Goal: Information Seeking & Learning: Check status

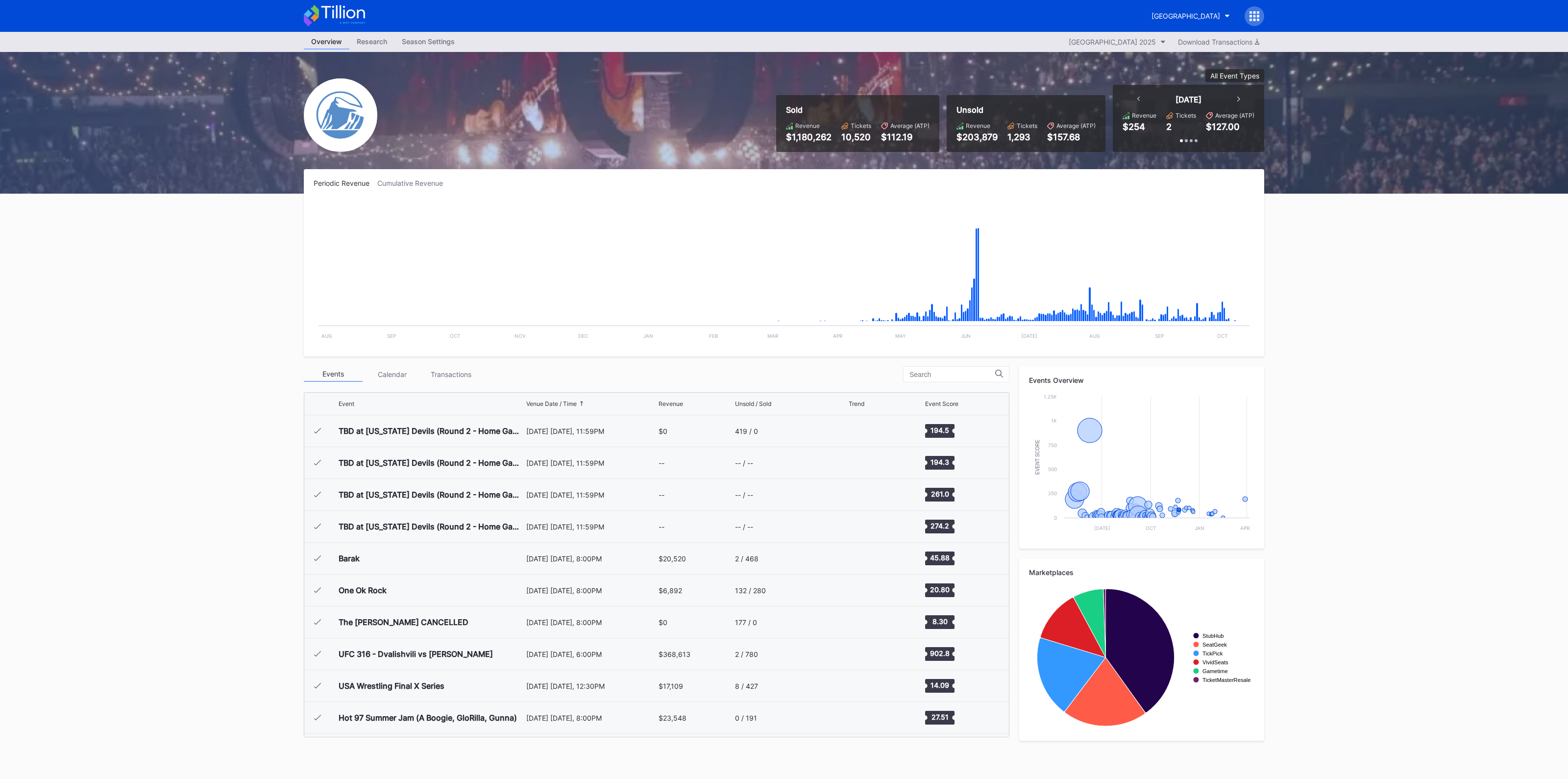
scroll to position [1752, 0]
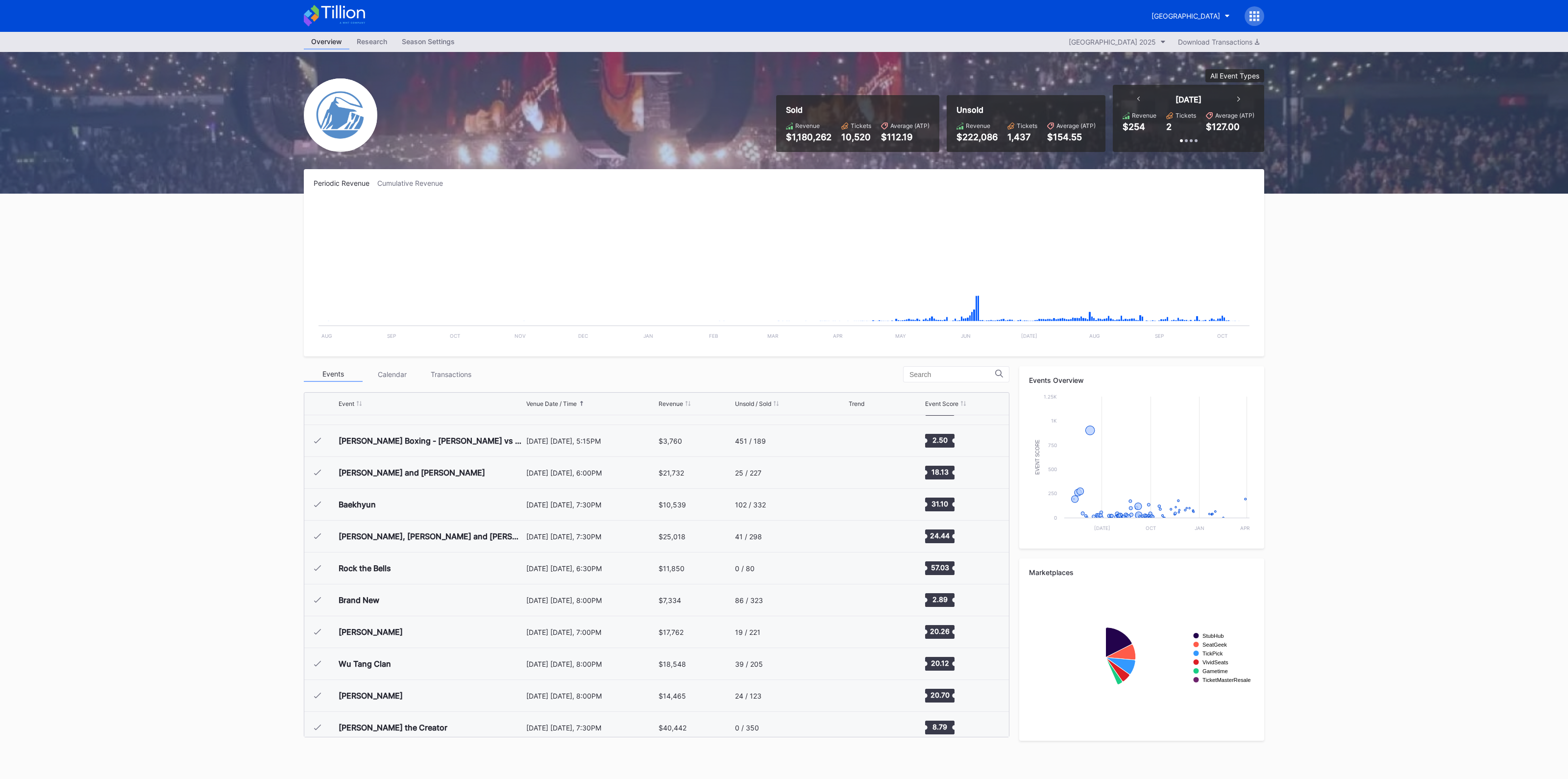
scroll to position [1752, 0]
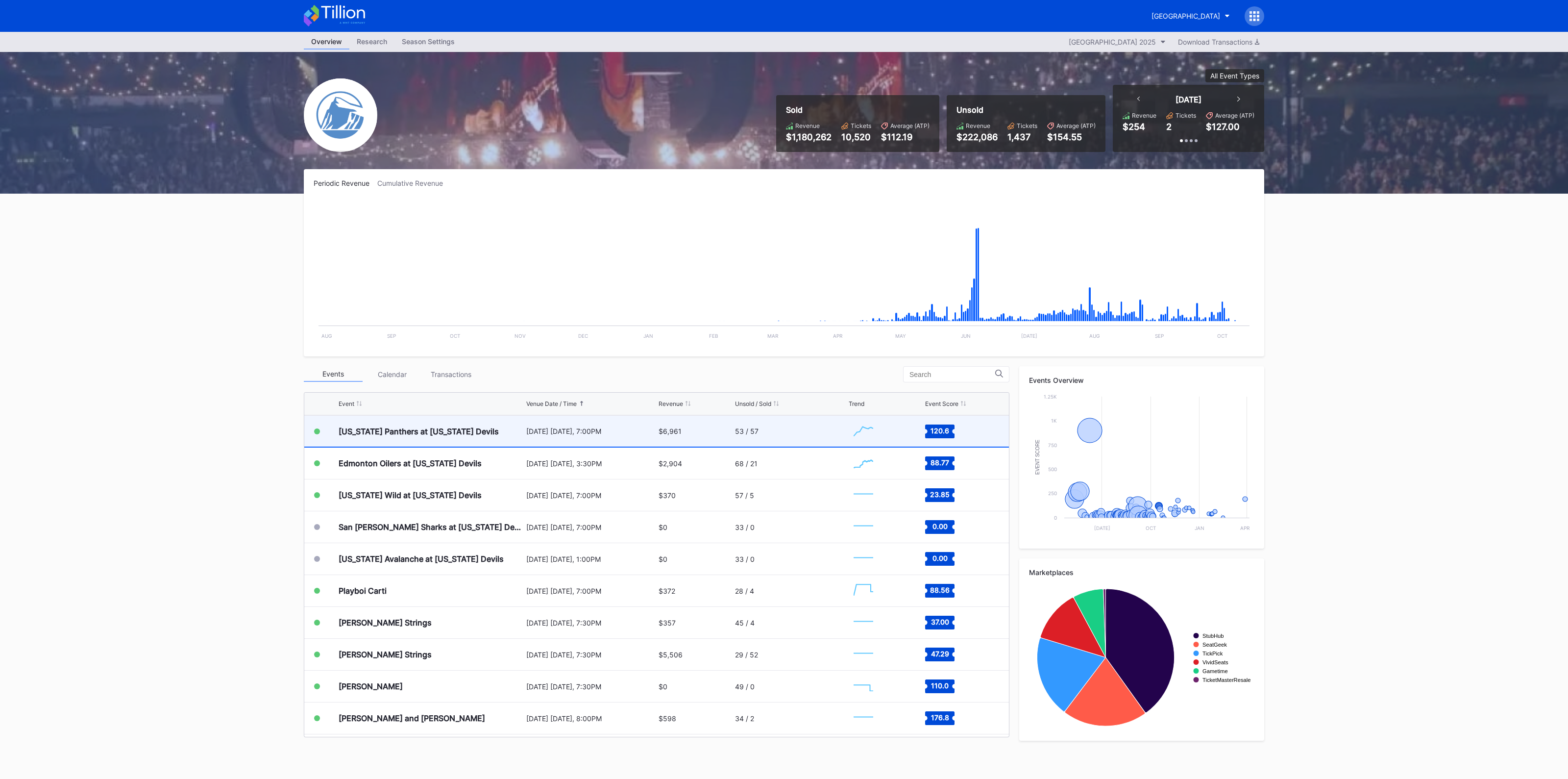
click at [738, 435] on div "53 / 57" at bounding box center [791, 431] width 111 height 31
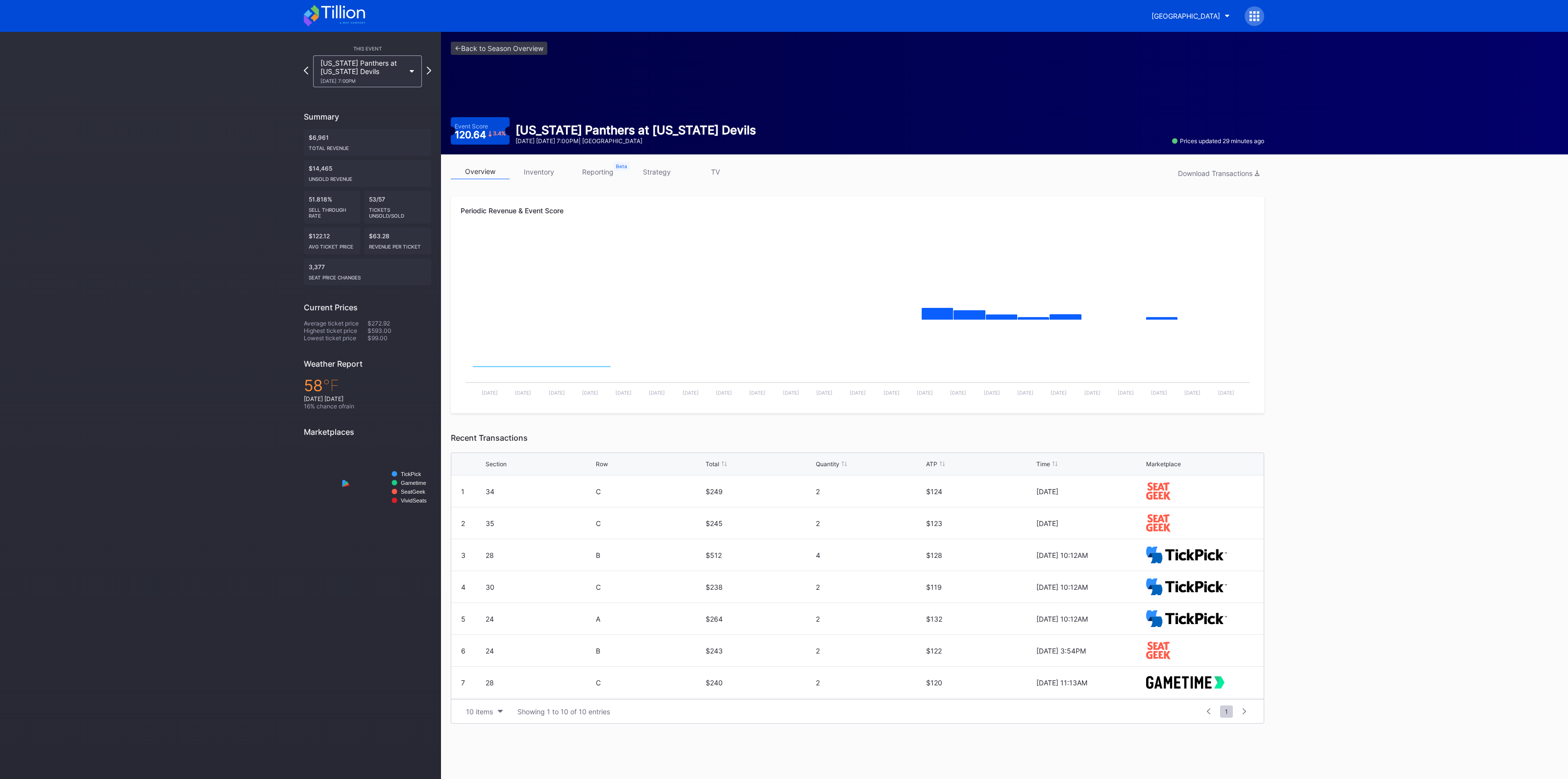
click at [544, 167] on link "inventory" at bounding box center [539, 172] width 59 height 15
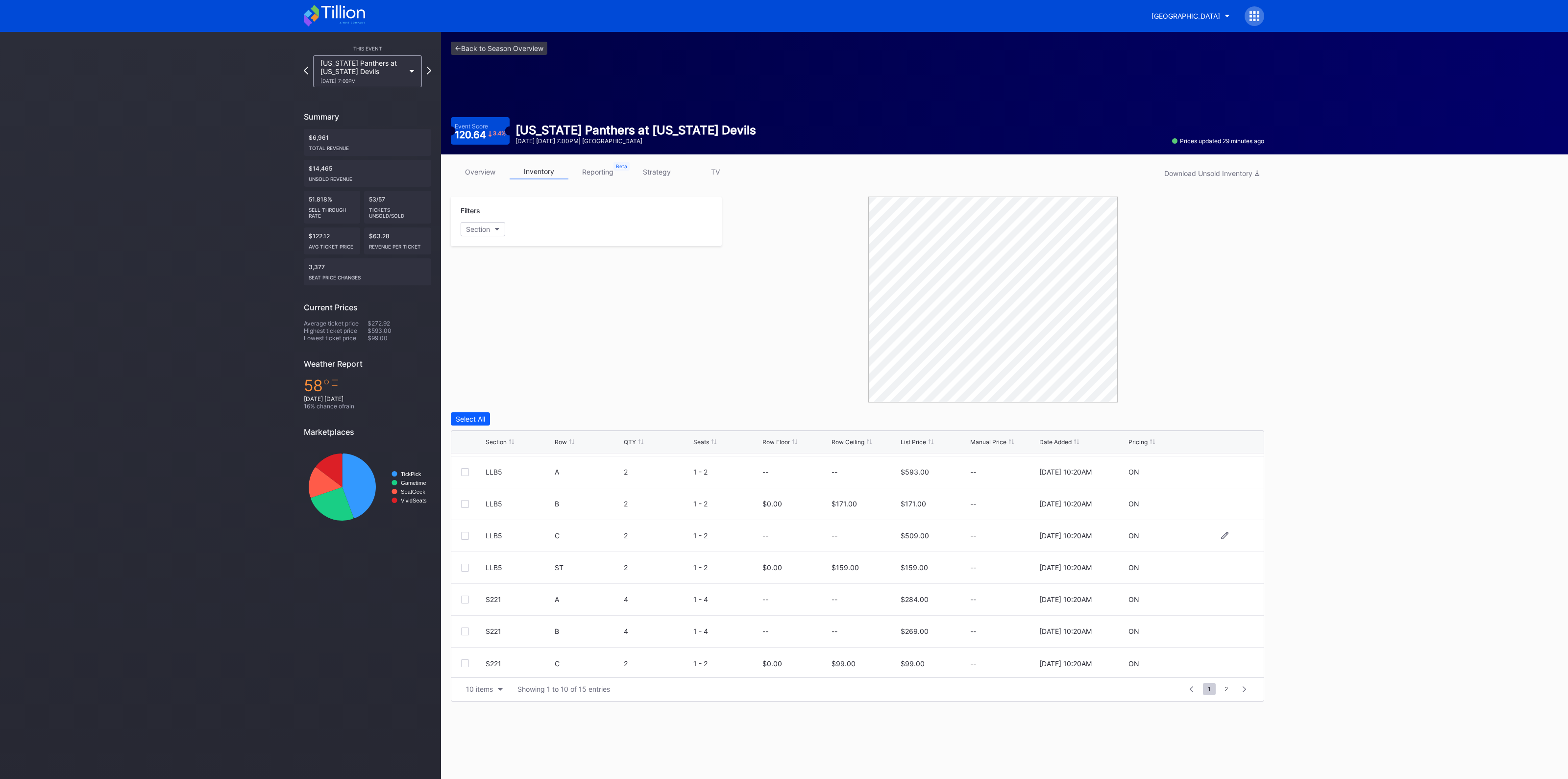
scroll to position [95, 0]
click at [486, 690] on div "10 items" at bounding box center [480, 689] width 27 height 9
click at [487, 661] on div "200 items" at bounding box center [485, 664] width 32 height 9
click at [513, 47] on link "<- Back to Season Overview" at bounding box center [499, 48] width 97 height 13
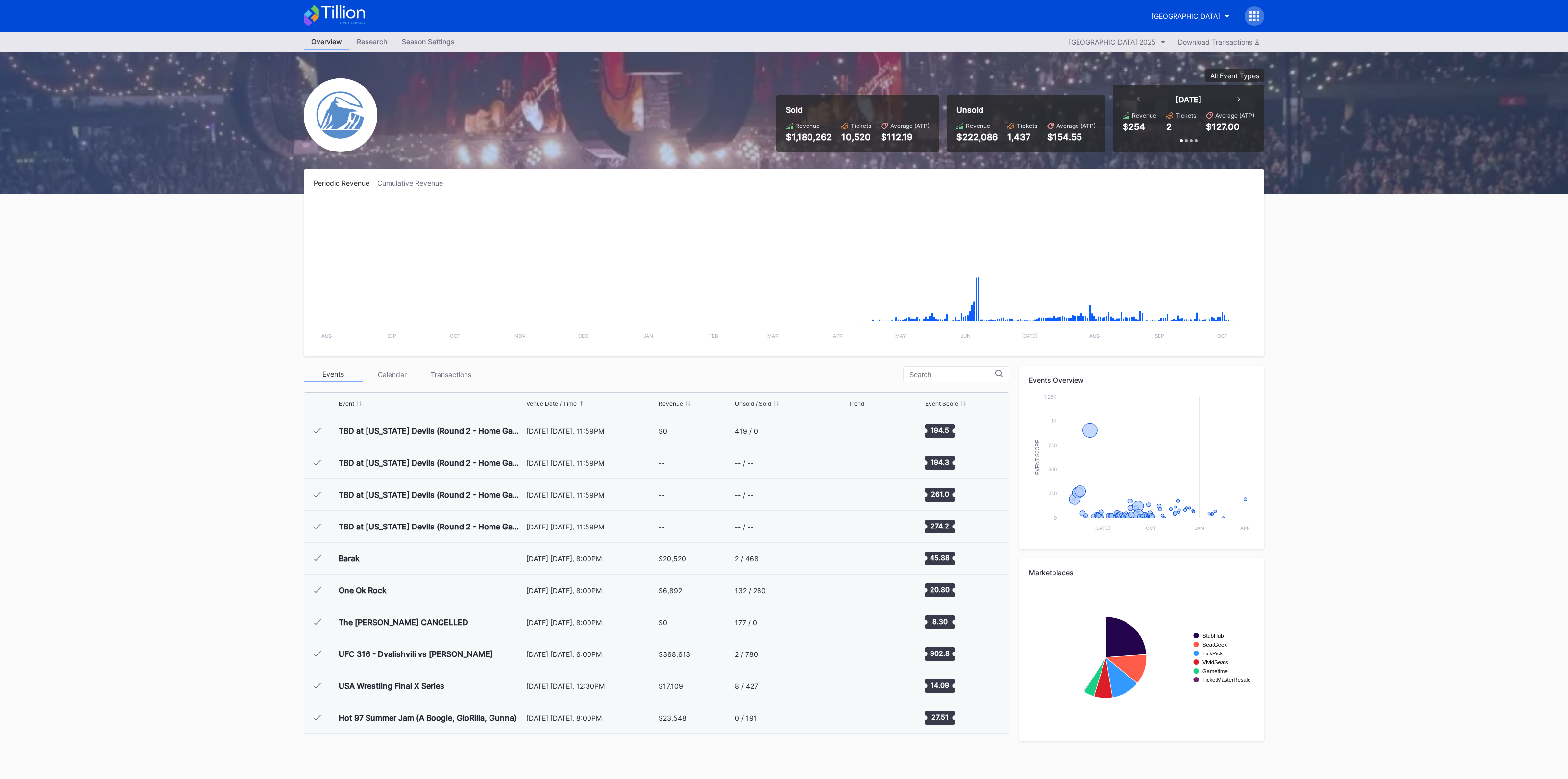
scroll to position [1752, 0]
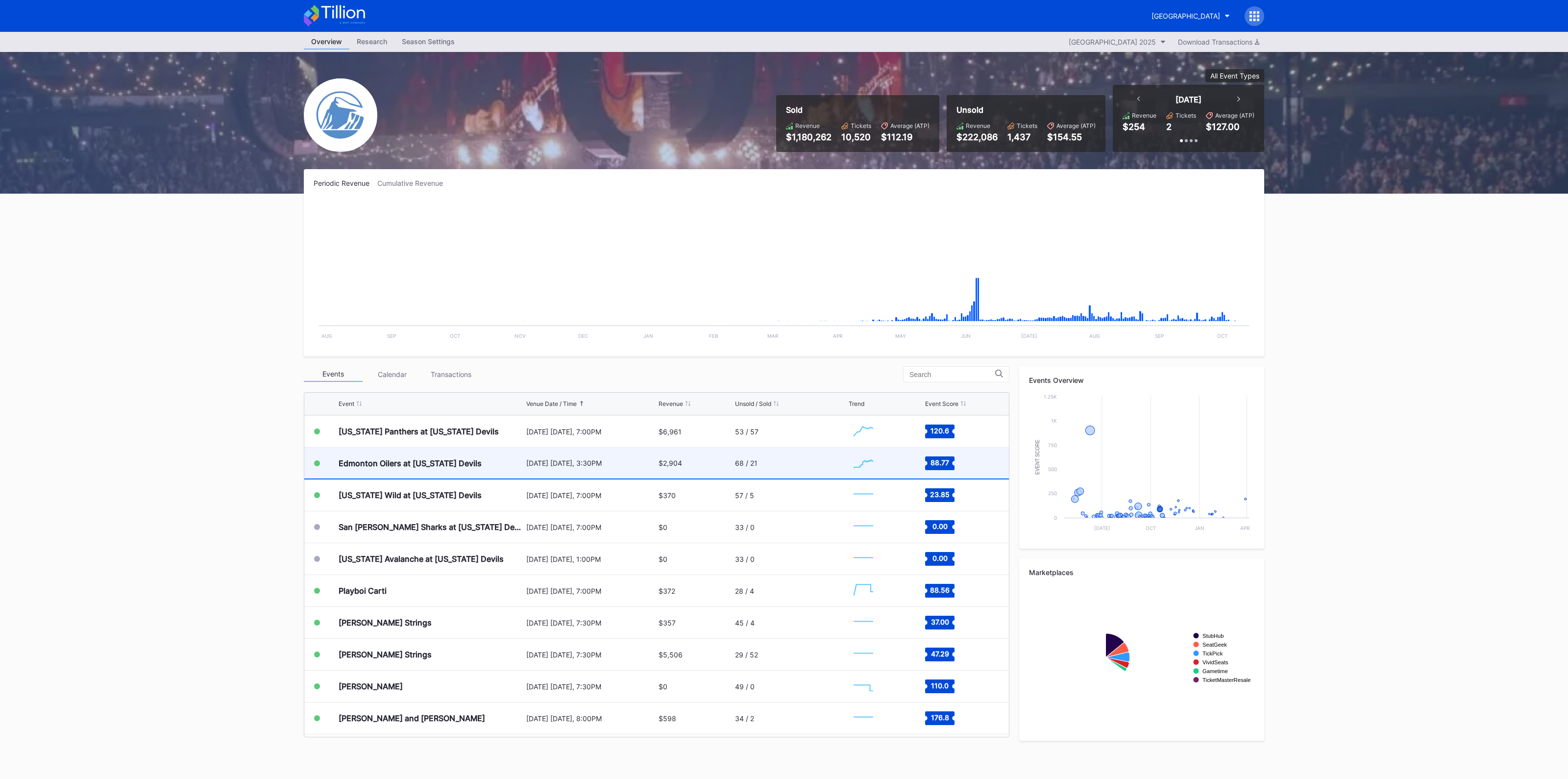
click at [707, 460] on div "$2,904" at bounding box center [696, 463] width 74 height 31
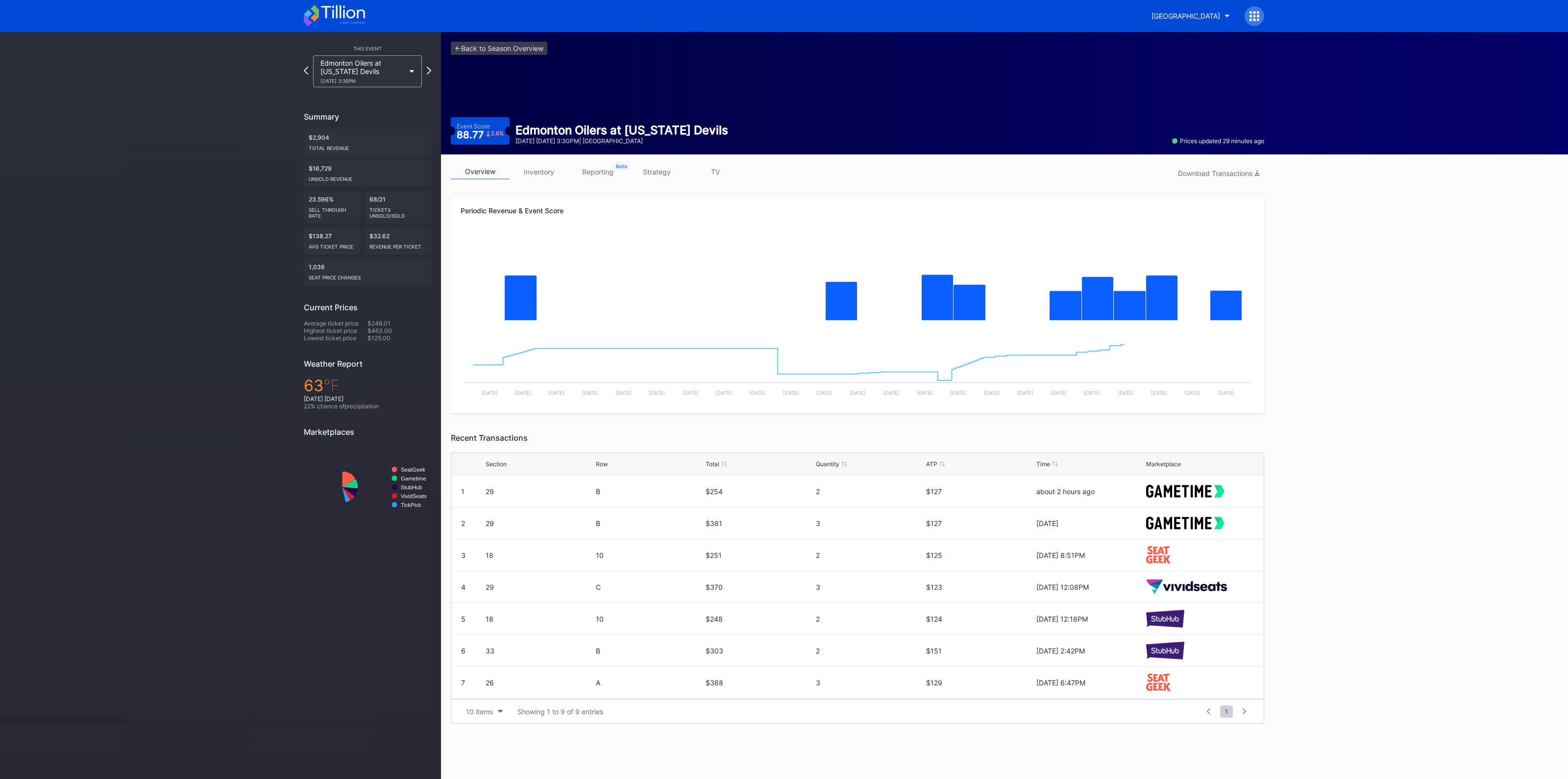
drag, startPoint x: 530, startPoint y: 167, endPoint x: 534, endPoint y: 172, distance: 6.4
click at [531, 167] on link "inventory" at bounding box center [539, 172] width 59 height 15
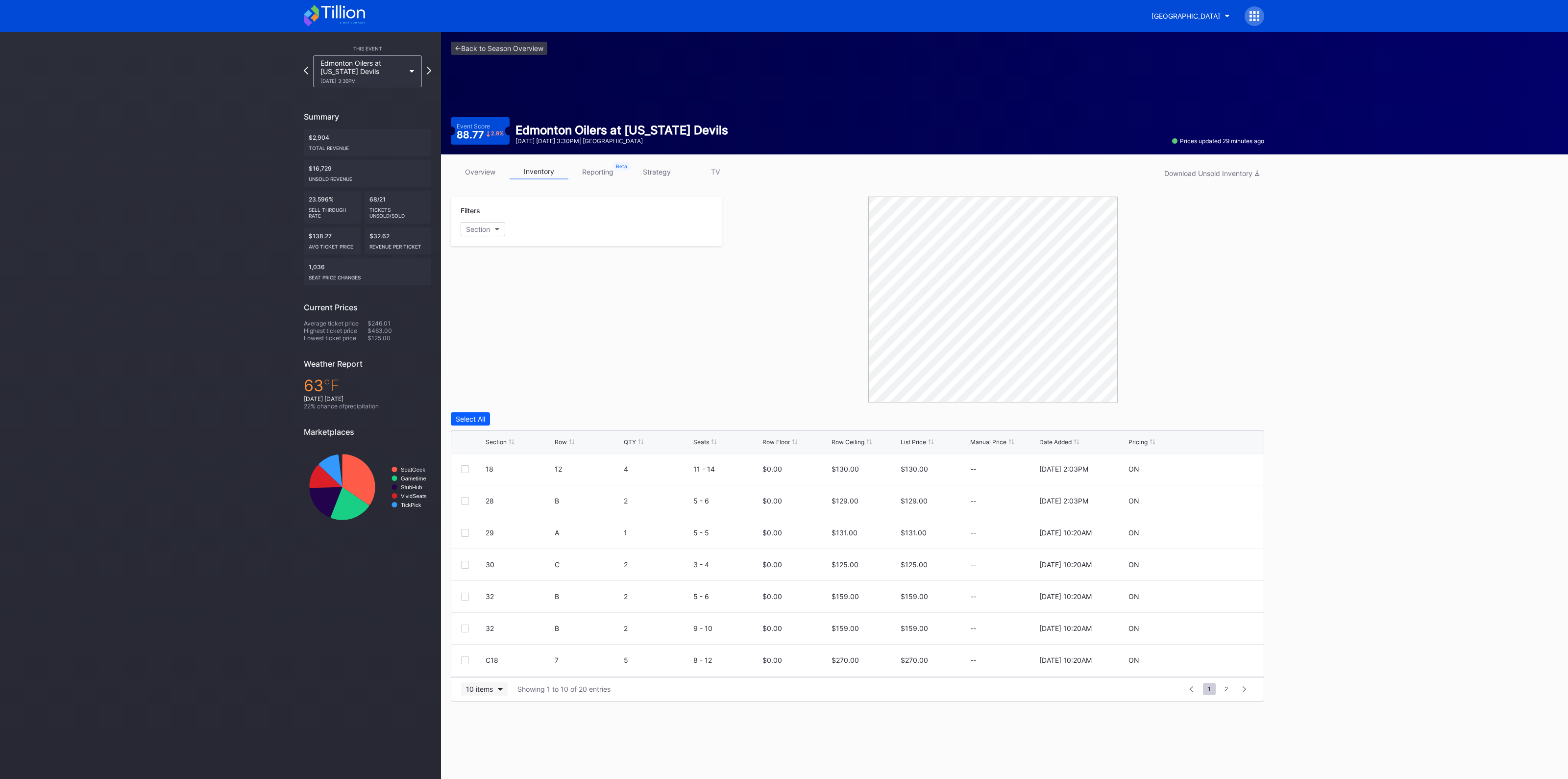
click at [489, 688] on div "10 items" at bounding box center [480, 689] width 27 height 9
click at [491, 646] on div "100 items" at bounding box center [485, 646] width 32 height 9
click at [1060, 443] on div "Date Added" at bounding box center [1055, 442] width 32 height 7
click at [1062, 439] on div "Date Added" at bounding box center [1055, 442] width 32 height 7
click at [491, 52] on link "<- Back to Season Overview" at bounding box center [499, 48] width 97 height 13
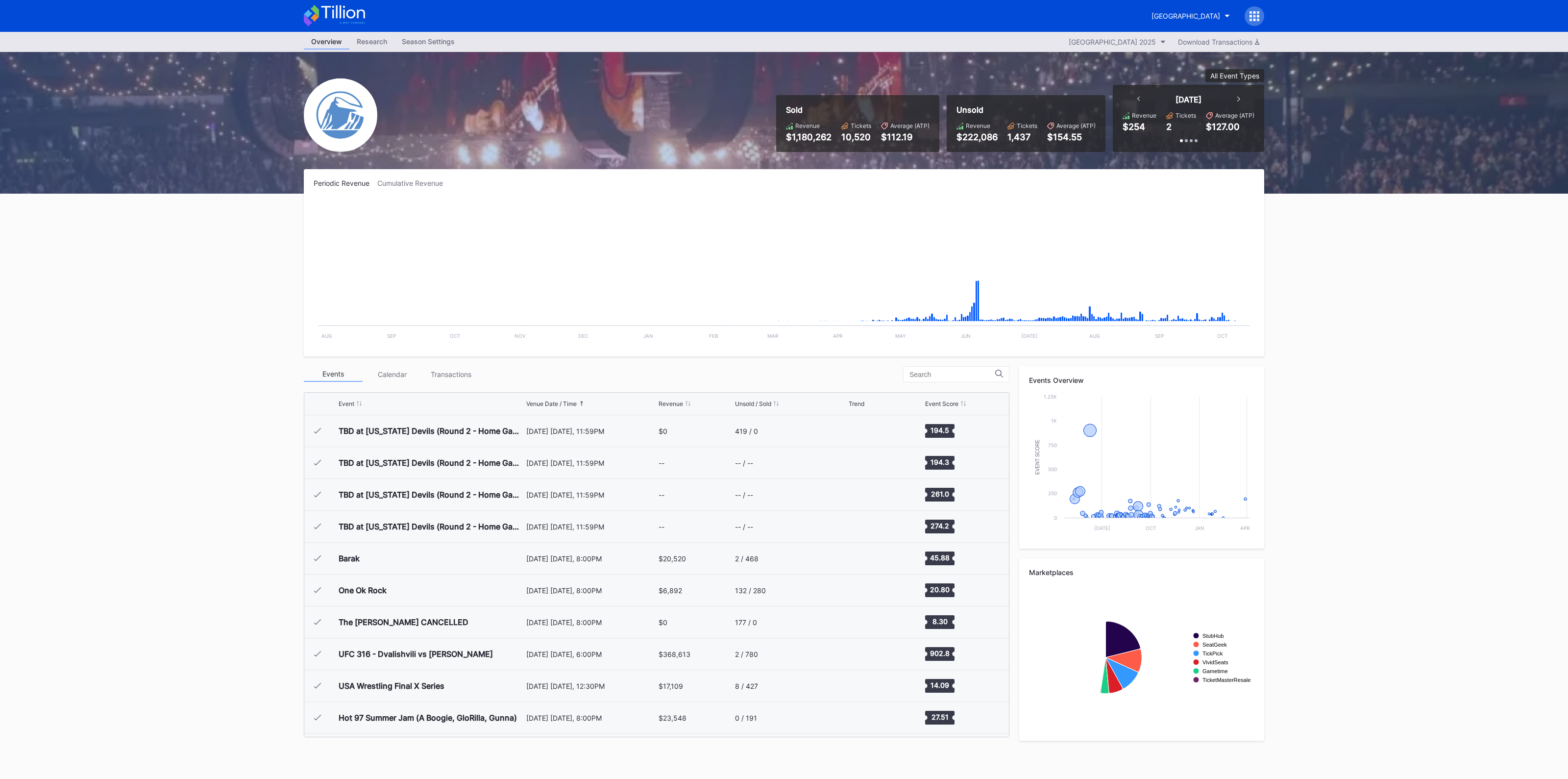
scroll to position [1752, 0]
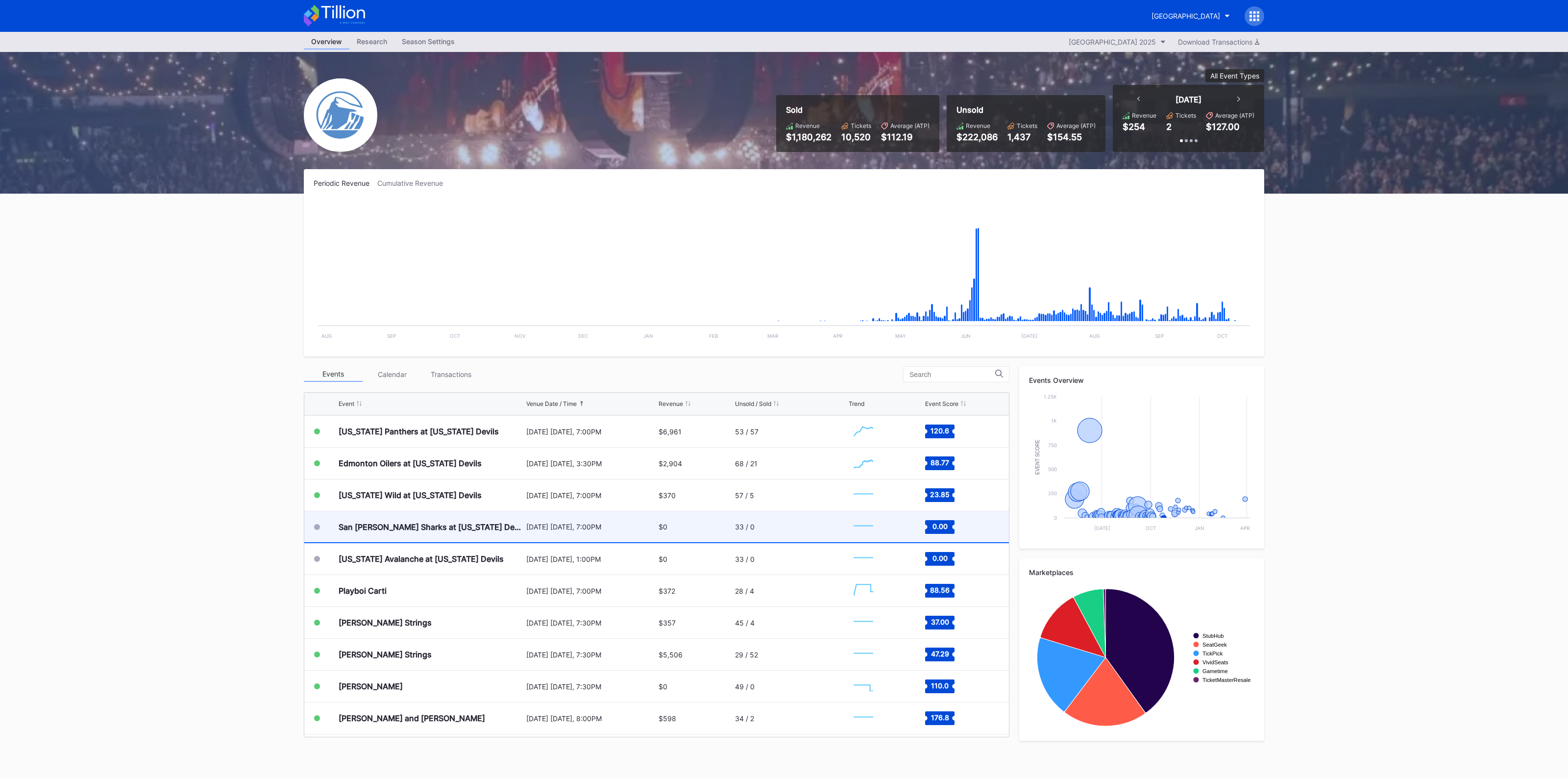
click at [456, 520] on div "San [PERSON_NAME] Sharks at [US_STATE] Devils" at bounding box center [431, 527] width 185 height 31
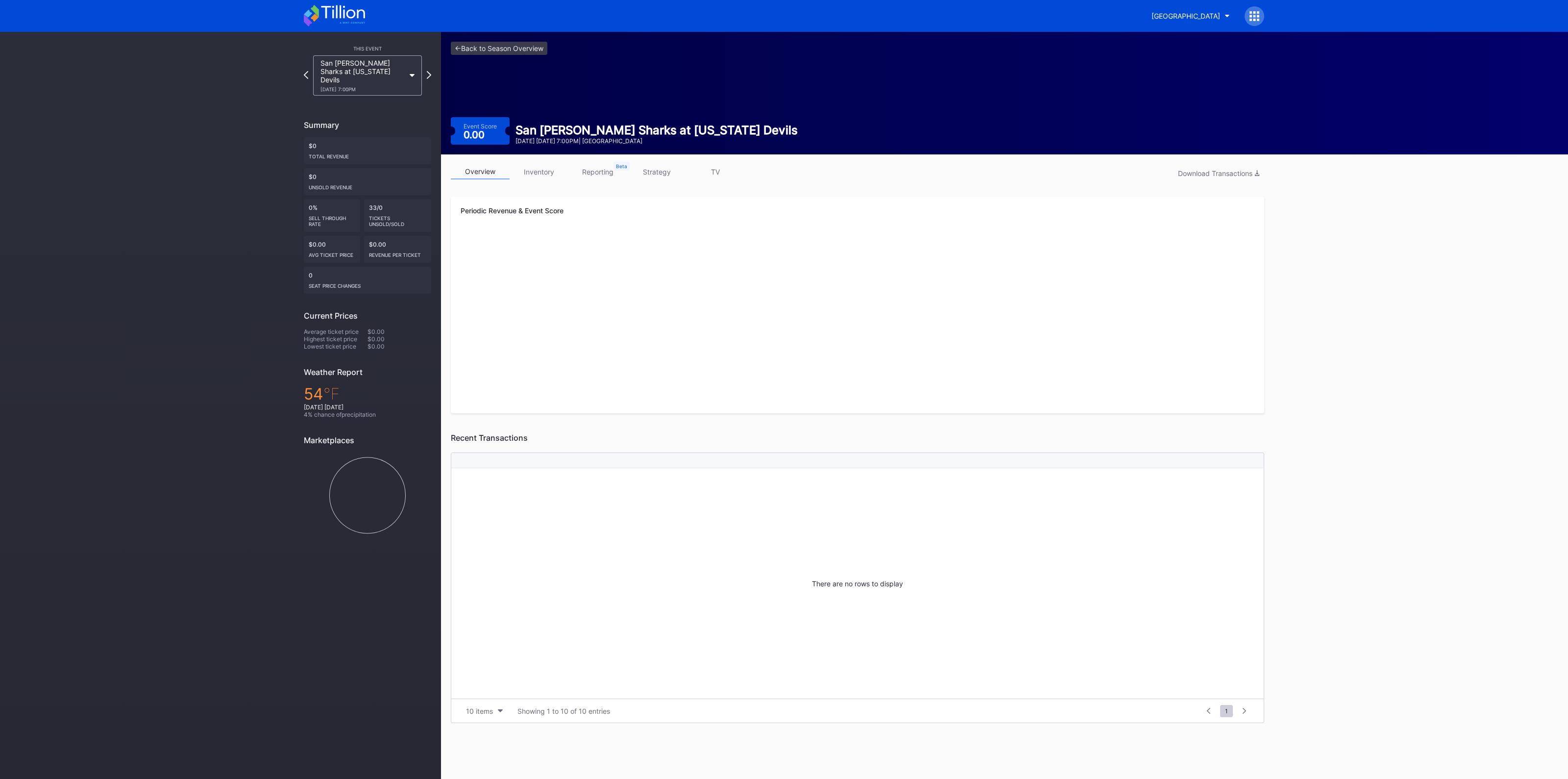
click at [541, 170] on link "inventory" at bounding box center [539, 172] width 59 height 15
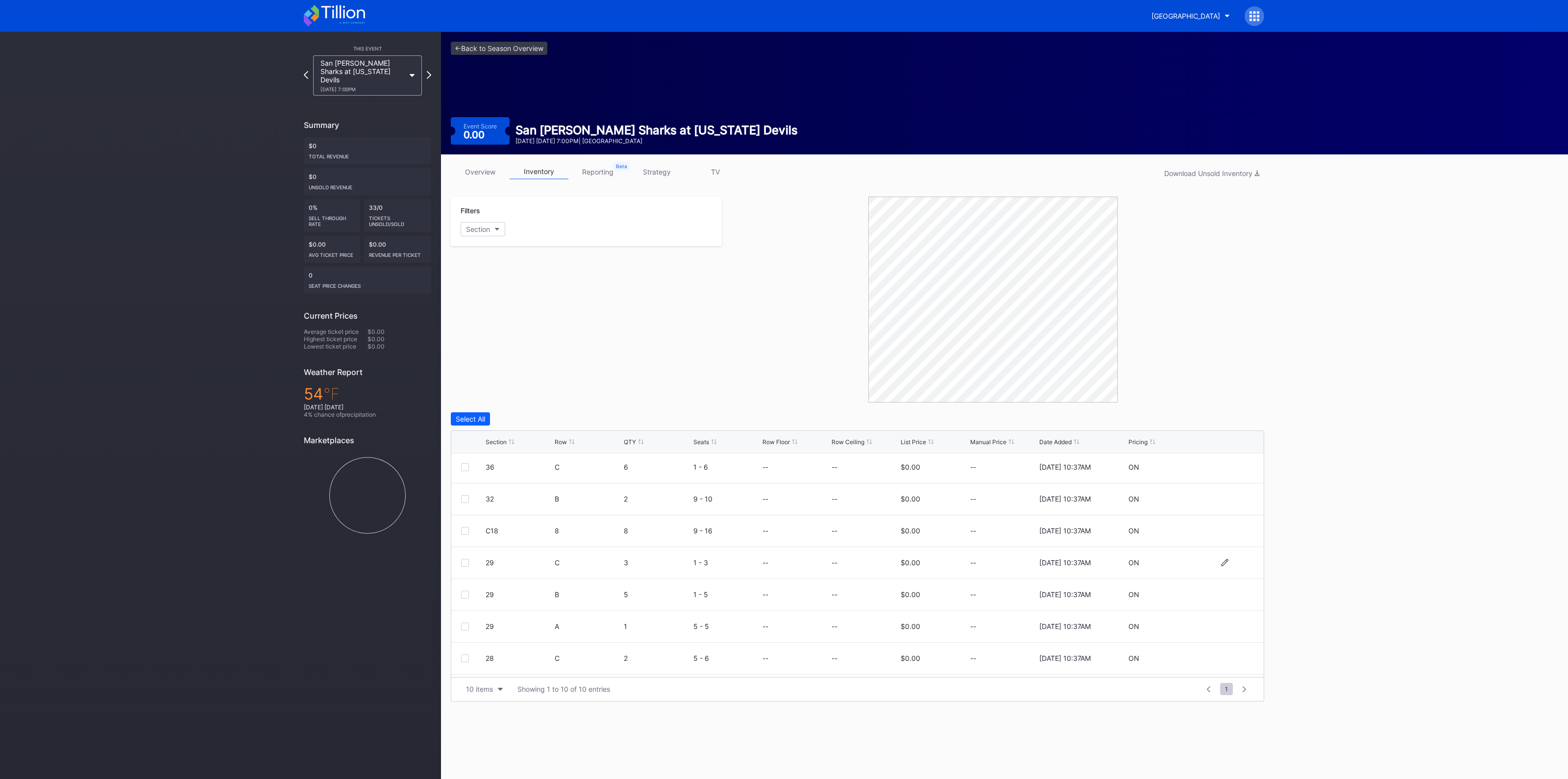
scroll to position [95, 0]
click at [508, 46] on link "<- Back to Season Overview" at bounding box center [499, 48] width 97 height 13
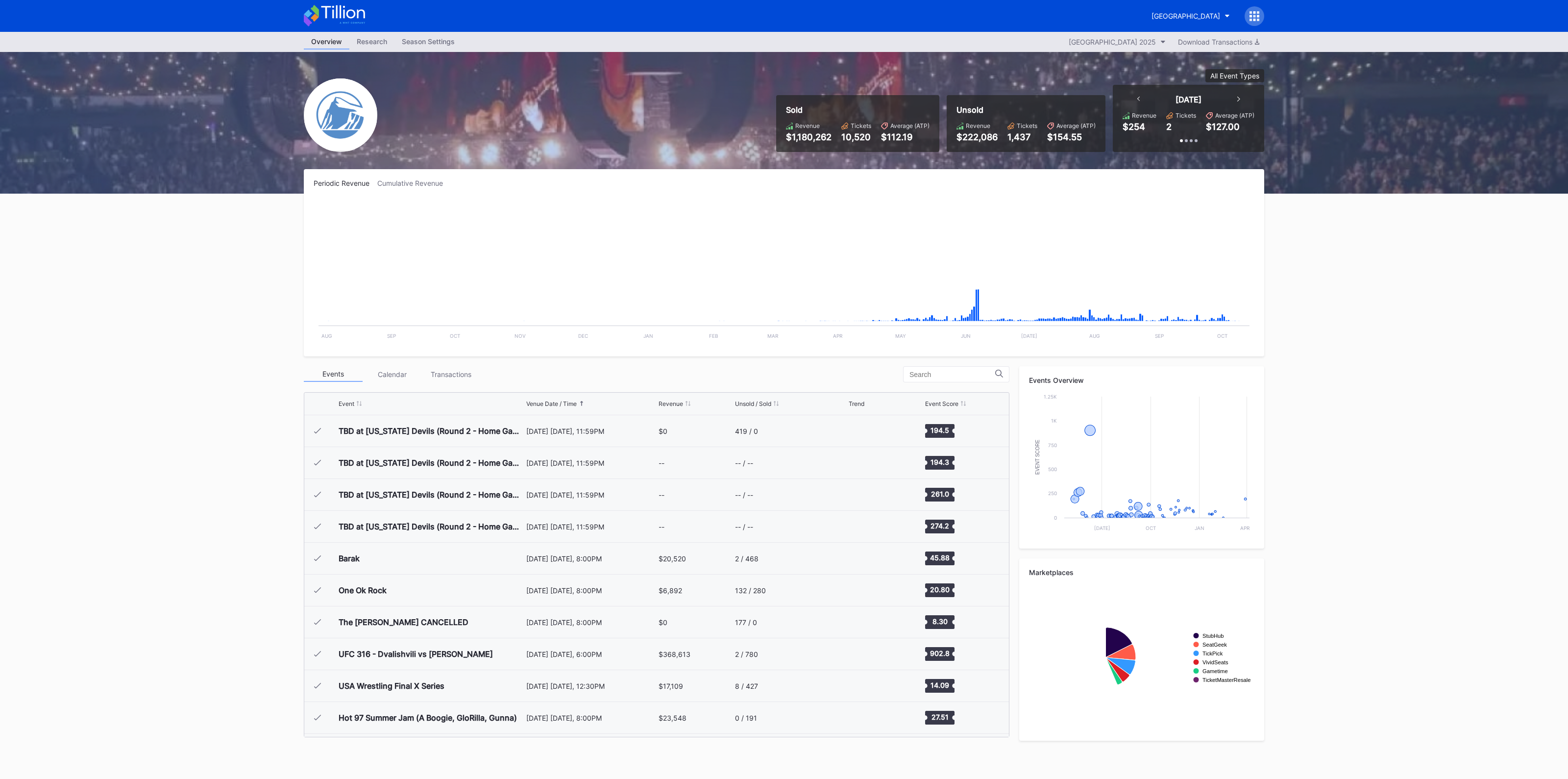
scroll to position [1752, 0]
